Goal: Find specific page/section: Find specific page/section

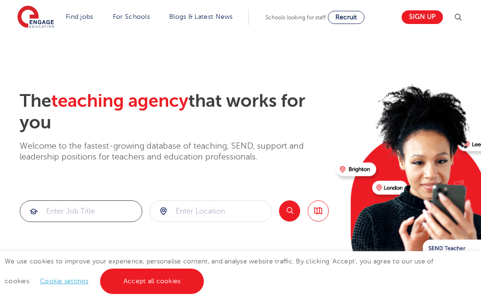
click at [101, 214] on input "search" at bounding box center [81, 211] width 122 height 21
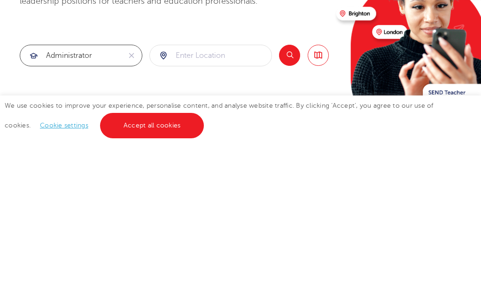
type input "administrator"
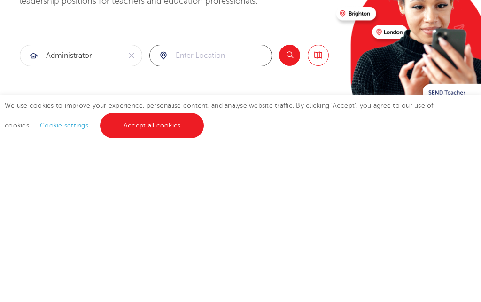
click at [220, 201] on input "search" at bounding box center [211, 211] width 122 height 21
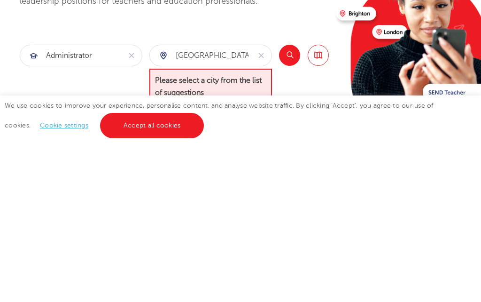
scroll to position [156, 0]
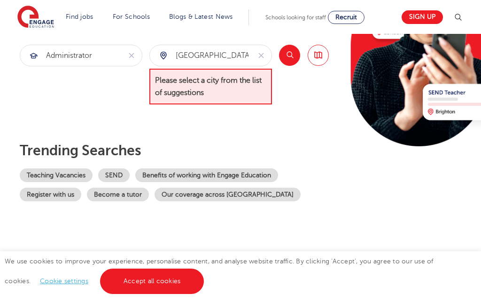
click at [205, 97] on span "Please select a city from the list of suggestions" at bounding box center [211, 87] width 123 height 36
click at [203, 81] on span "Please select a city from the list of suggestions" at bounding box center [211, 87] width 123 height 36
click at [161, 54] on div "[GEOGRAPHIC_DATA]" at bounding box center [200, 55] width 101 height 21
click at [200, 51] on input "[GEOGRAPHIC_DATA]" at bounding box center [200, 55] width 101 height 21
click at [176, 53] on input "[GEOGRAPHIC_DATA]" at bounding box center [200, 55] width 101 height 21
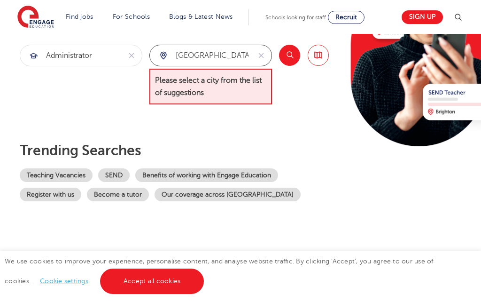
type input "[GEOGRAPHIC_DATA]"
click at [209, 59] on input "[GEOGRAPHIC_DATA]" at bounding box center [200, 55] width 101 height 21
click at [265, 50] on button "reset" at bounding box center [261, 55] width 21 height 21
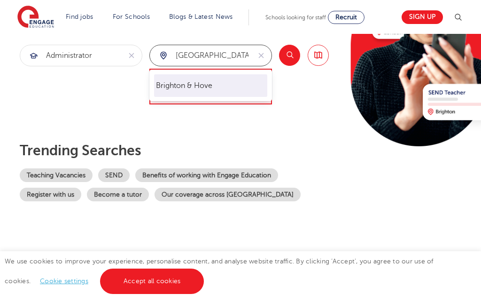
click at [213, 85] on li "Brighton & Hove" at bounding box center [211, 85] width 114 height 23
type input "Brighton & Hove"
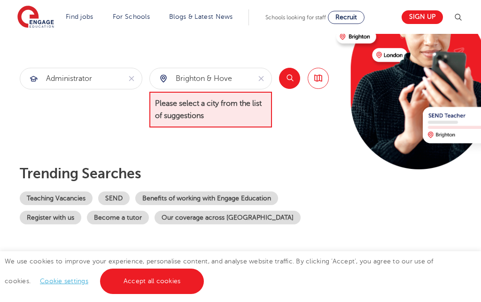
scroll to position [132, 0]
click at [291, 77] on button "Search" at bounding box center [289, 78] width 21 height 21
